Goal: Information Seeking & Learning: Learn about a topic

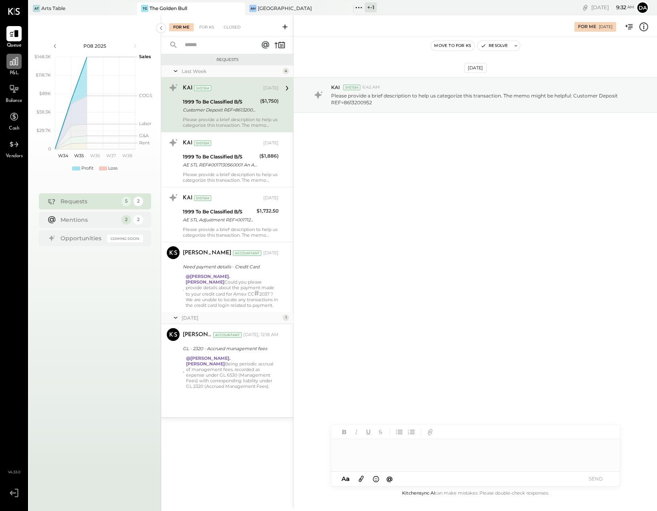
click at [12, 62] on icon at bounding box center [14, 61] width 8 height 8
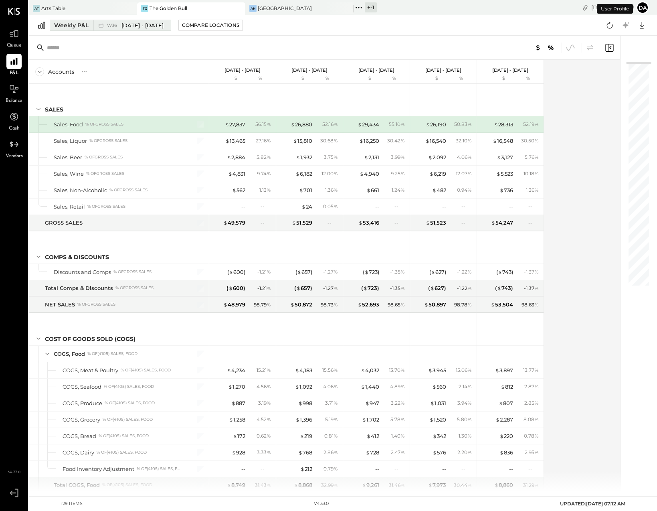
click at [59, 27] on div "Weekly P&L" at bounding box center [71, 25] width 34 height 8
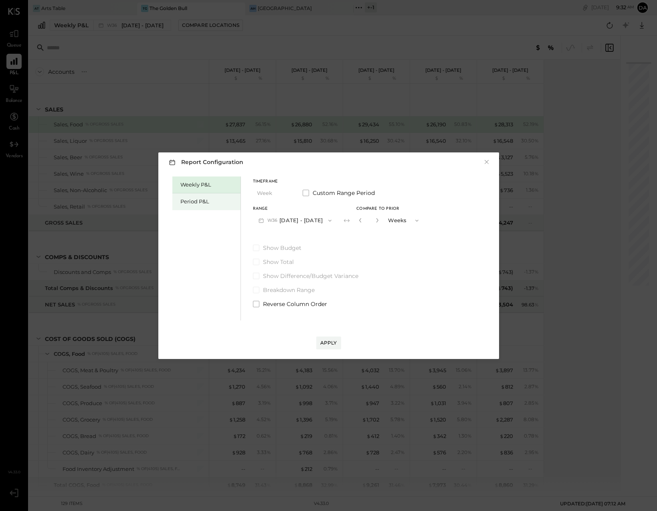
click at [205, 200] on div "Period P&L" at bounding box center [208, 202] width 56 height 8
click at [273, 221] on span "P09" at bounding box center [272, 220] width 11 height 6
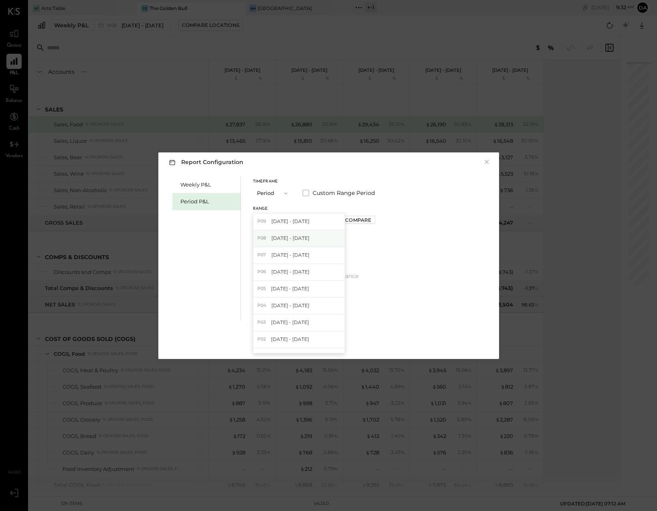
click at [275, 237] on span "[DATE] - [DATE]" at bounding box center [290, 237] width 38 height 7
click at [328, 343] on div "Apply" at bounding box center [328, 342] width 17 height 7
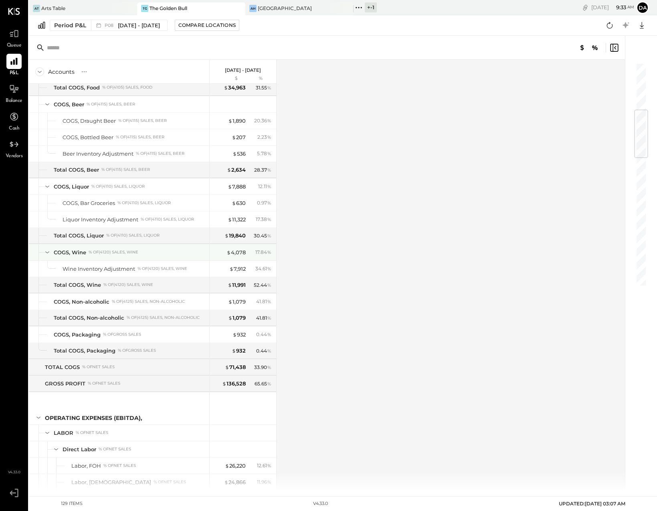
scroll to position [400, 0]
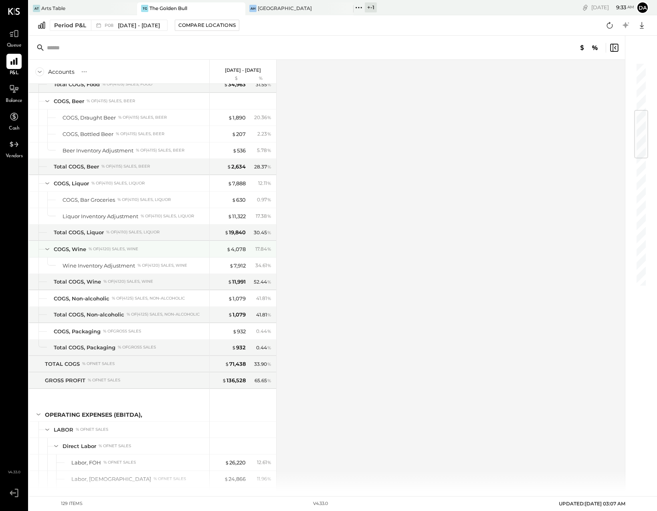
click at [47, 250] on icon at bounding box center [47, 248] width 9 height 9
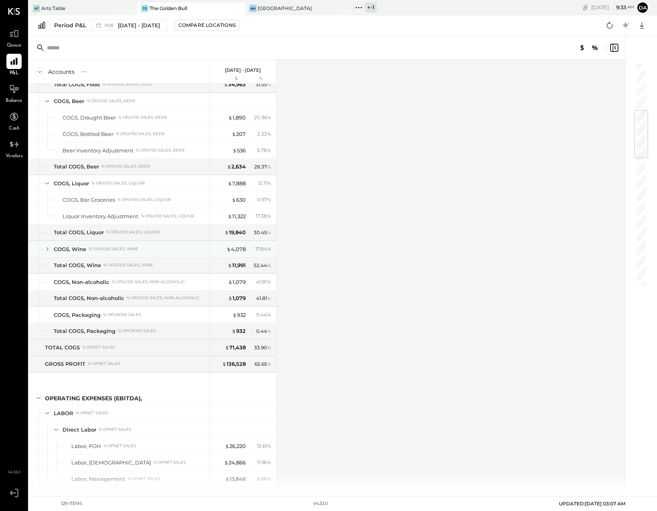
click at [47, 250] on icon at bounding box center [47, 248] width 9 height 9
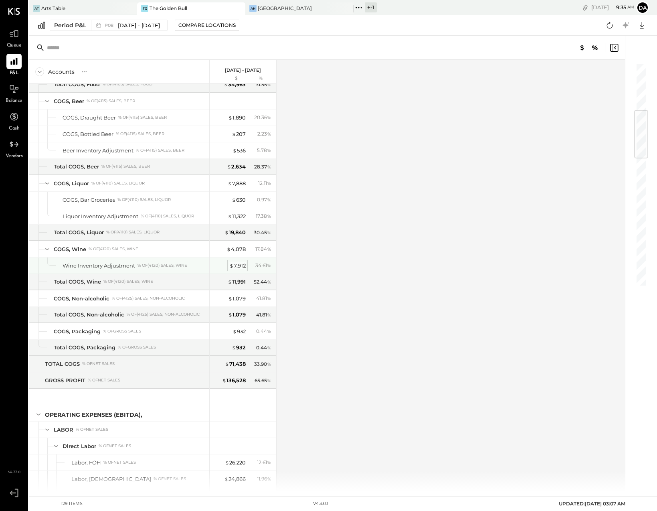
click at [241, 262] on div "$ 7,912" at bounding box center [237, 266] width 16 height 8
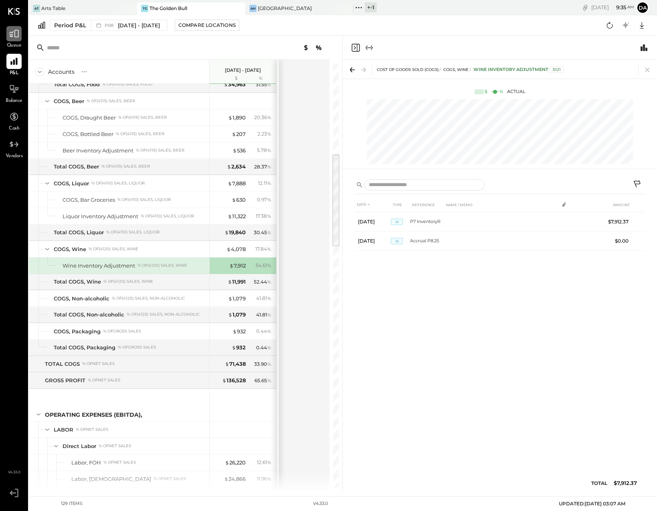
click at [11, 33] on icon at bounding box center [14, 33] width 10 height 10
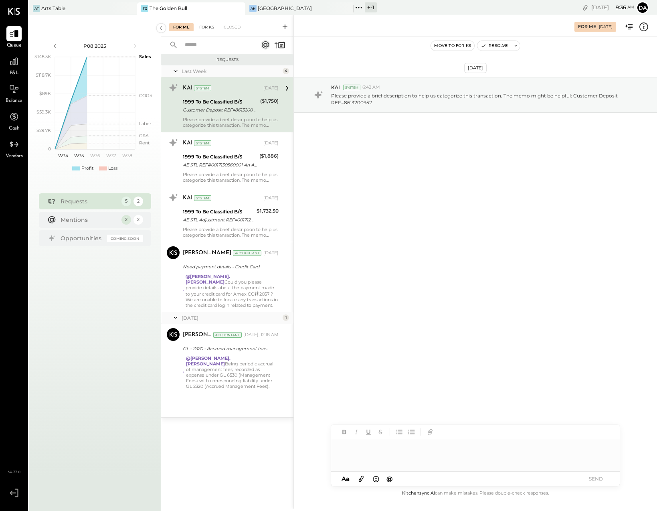
click at [205, 29] on div "For KS" at bounding box center [206, 27] width 23 height 8
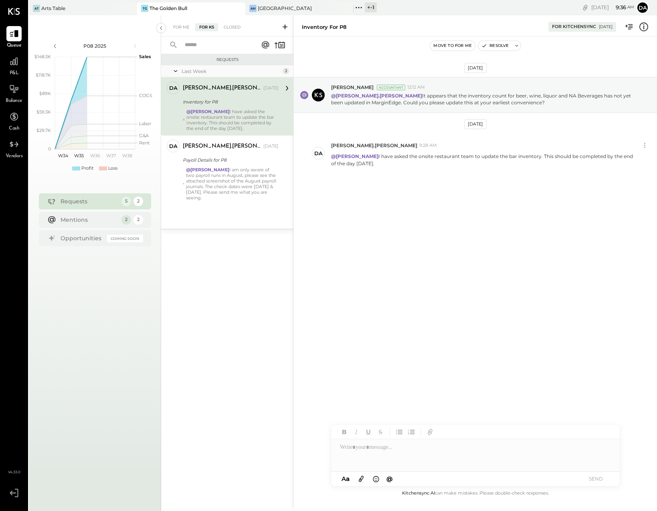
click at [348, 453] on div at bounding box center [475, 455] width 289 height 32
type input "***"
click at [406, 437] on span "[PERSON_NAME]" at bounding box center [408, 438] width 63 height 8
click at [595, 480] on button "SEND" at bounding box center [595, 478] width 32 height 11
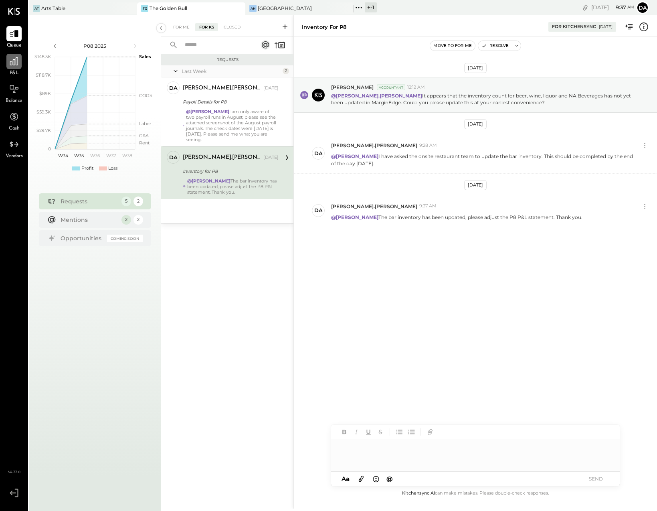
click at [13, 67] on div at bounding box center [13, 61] width 15 height 15
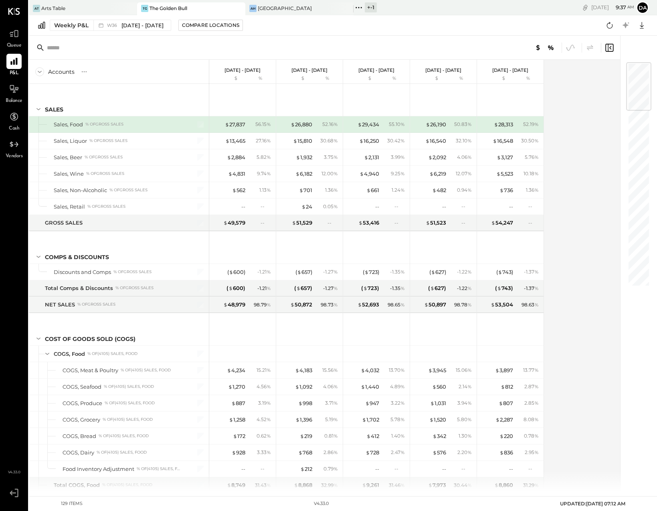
click at [42, 27] on icon at bounding box center [41, 25] width 7 height 7
click at [61, 26] on div "Weekly P&L" at bounding box center [71, 25] width 34 height 8
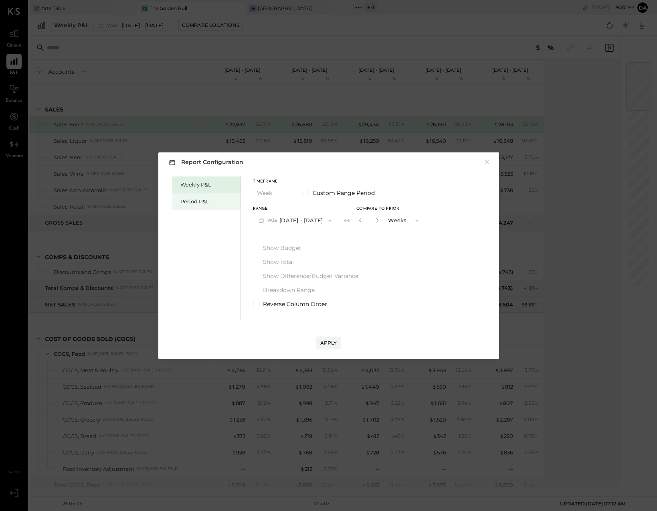
click at [202, 201] on div "Period P&L" at bounding box center [208, 202] width 56 height 8
click at [333, 341] on div "Apply" at bounding box center [328, 342] width 17 height 7
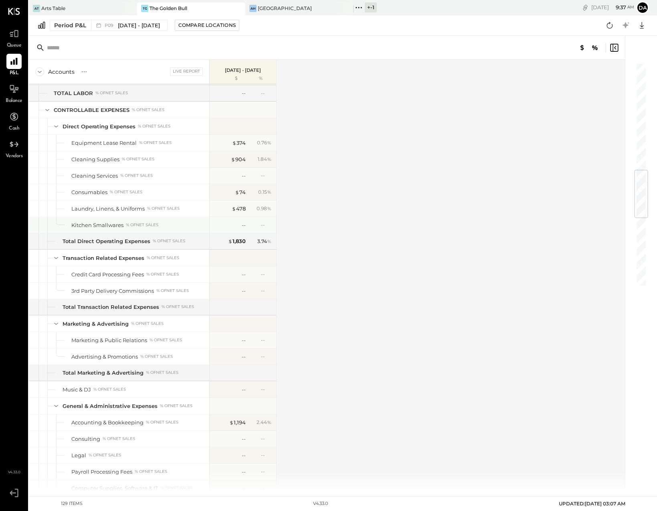
scroll to position [900, 0]
click at [111, 24] on span "P09" at bounding box center [110, 25] width 11 height 4
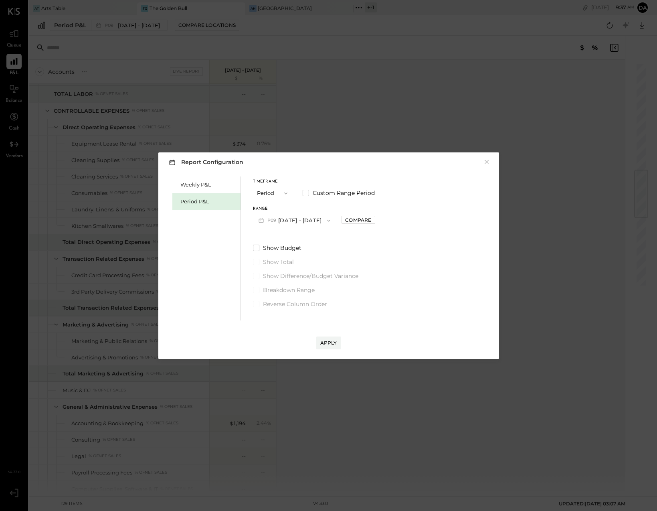
click at [264, 216] on icon "button" at bounding box center [261, 220] width 8 height 8
click at [269, 235] on div "P08 [DATE] - [DATE]" at bounding box center [298, 238] width 91 height 17
click at [332, 351] on div "Report Configuration × Weekly P&L Period P&L Timeframe Period Custom Range Peri…" at bounding box center [328, 255] width 341 height 206
click at [330, 342] on div "Apply" at bounding box center [328, 342] width 17 height 7
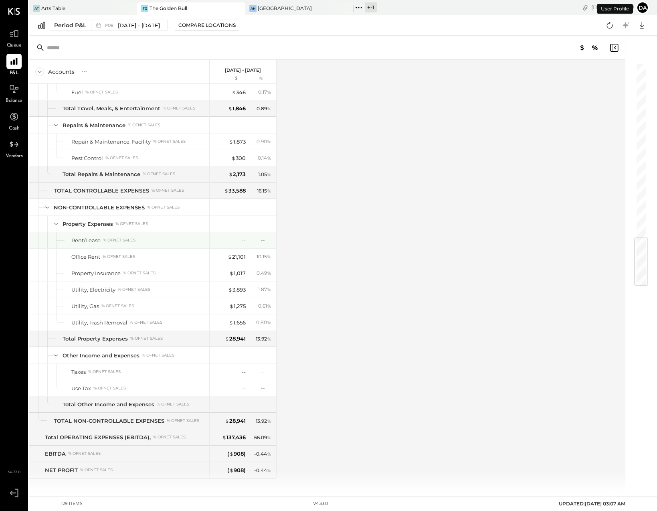
scroll to position [1467, 0]
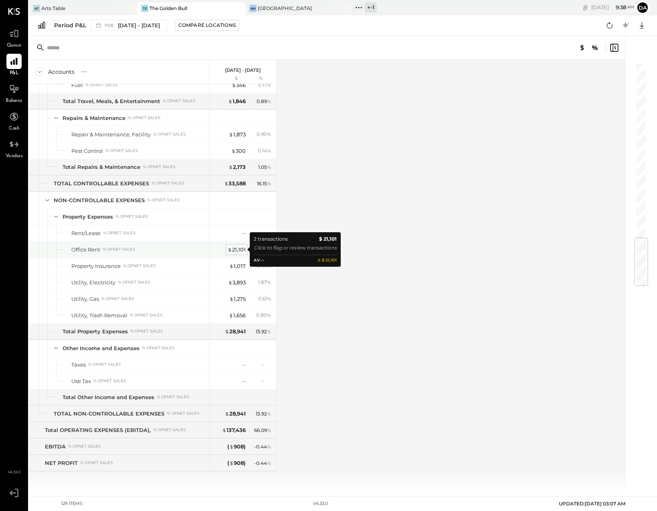
click at [234, 249] on div "$ 21,101" at bounding box center [237, 250] width 18 height 8
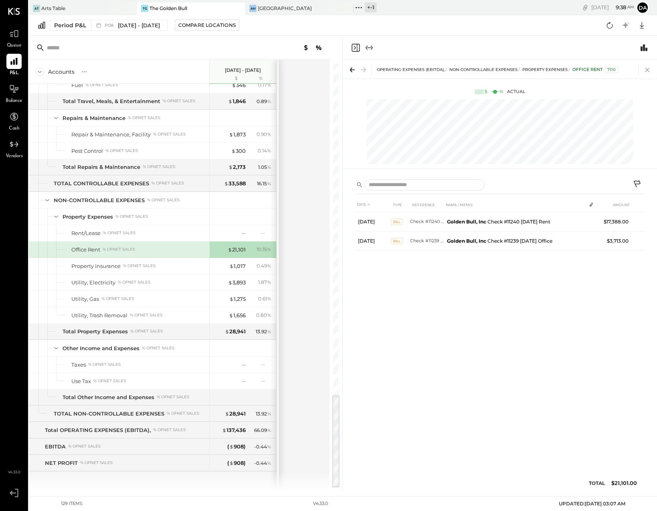
click at [647, 68] on icon at bounding box center [647, 69] width 11 height 11
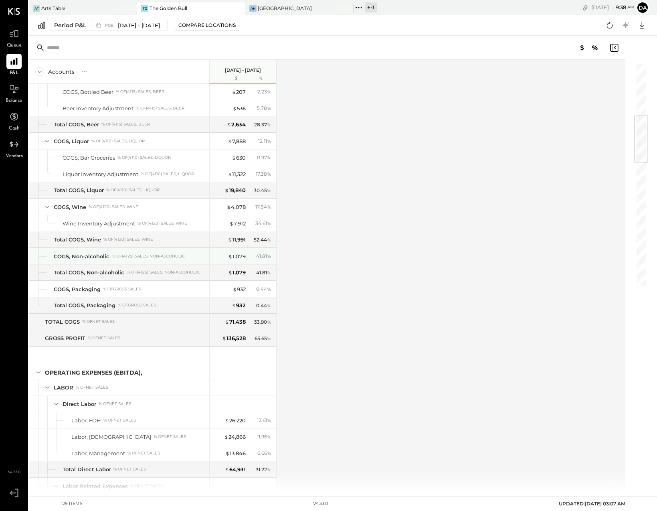
scroll to position [441, 0]
